Goal: Find specific page/section: Find specific page/section

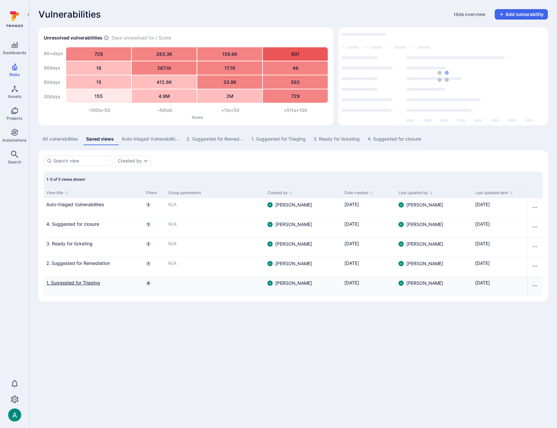
click at [82, 281] on link "1. Suggested for Triaging" at bounding box center [93, 282] width 94 height 7
click at [272, 138] on div "1. Suggested for Triaging" at bounding box center [278, 139] width 54 height 7
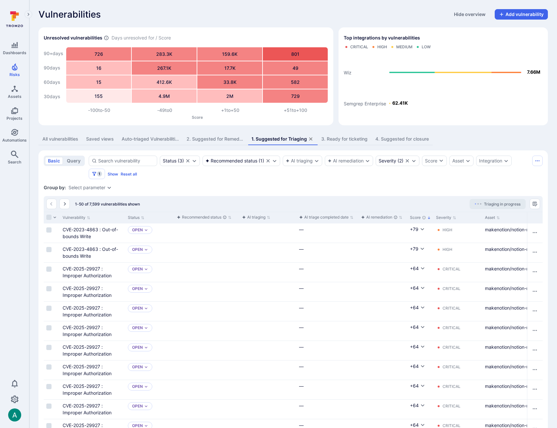
click at [413, 138] on div "4. Suggested for closure" at bounding box center [401, 139] width 53 height 7
